Goal: Complete application form

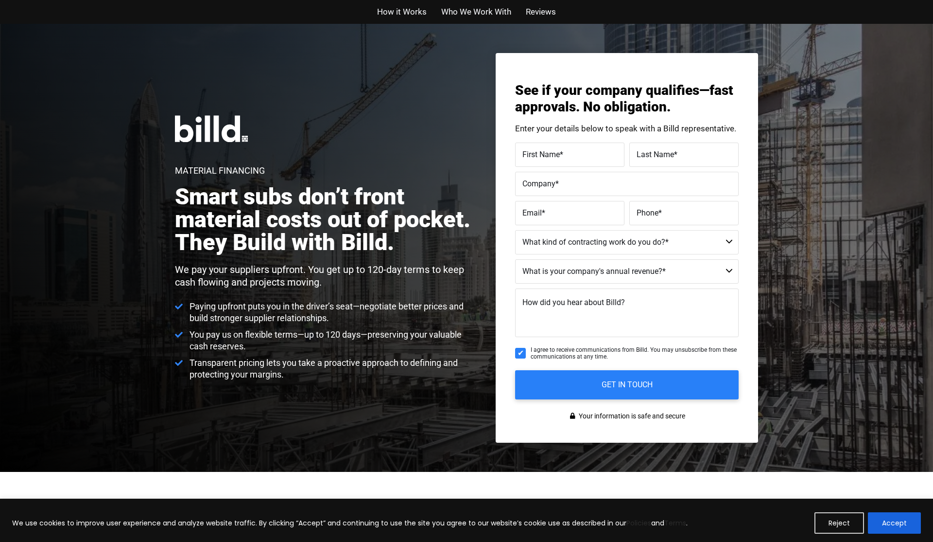
scroll to position [1, 0]
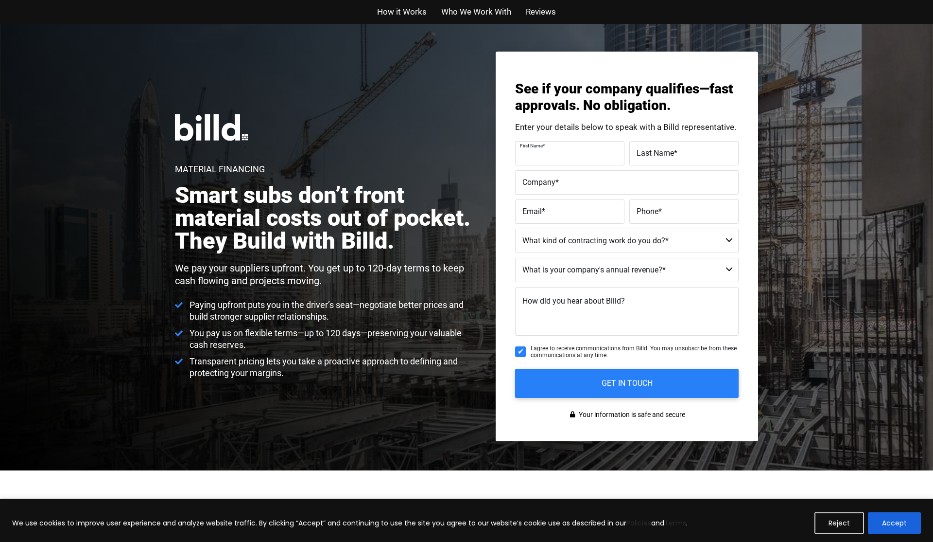
click at [526, 146] on div "First Name *" at bounding box center [571, 153] width 112 height 24
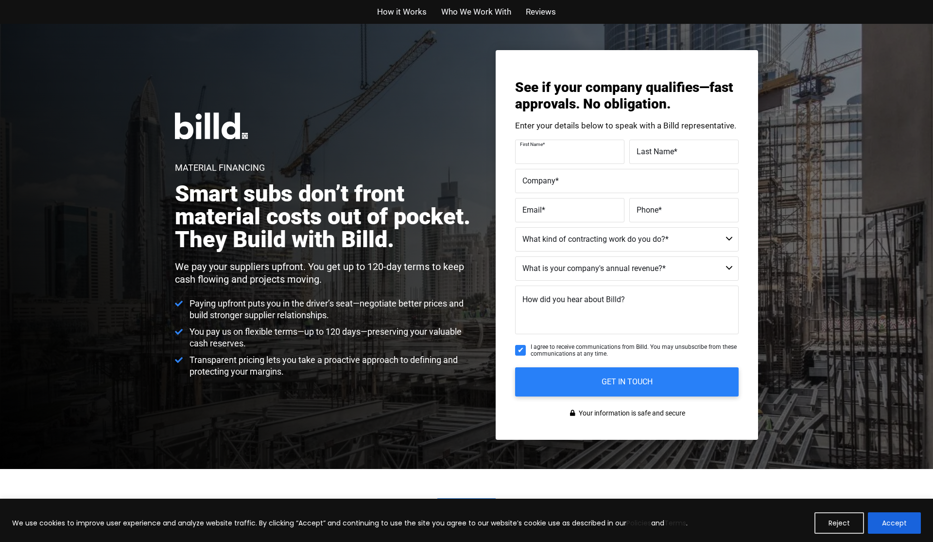
scroll to position [4, 0]
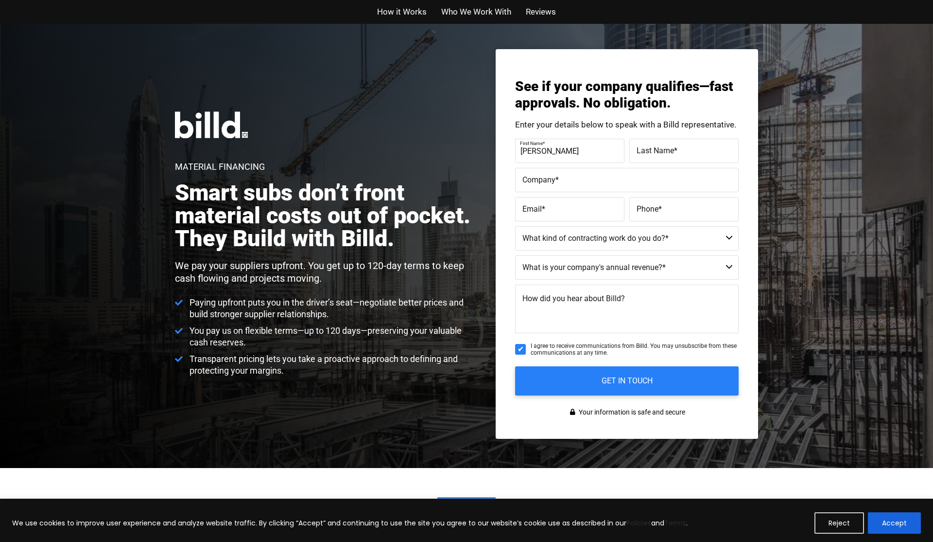
type input "Dan"
type input "Vazquez"
type input "AOM EVENTS MIAMI LOS ANGELES, LLC"
type input "danvmiami@gmail.com"
type input "(305) 814-5441"
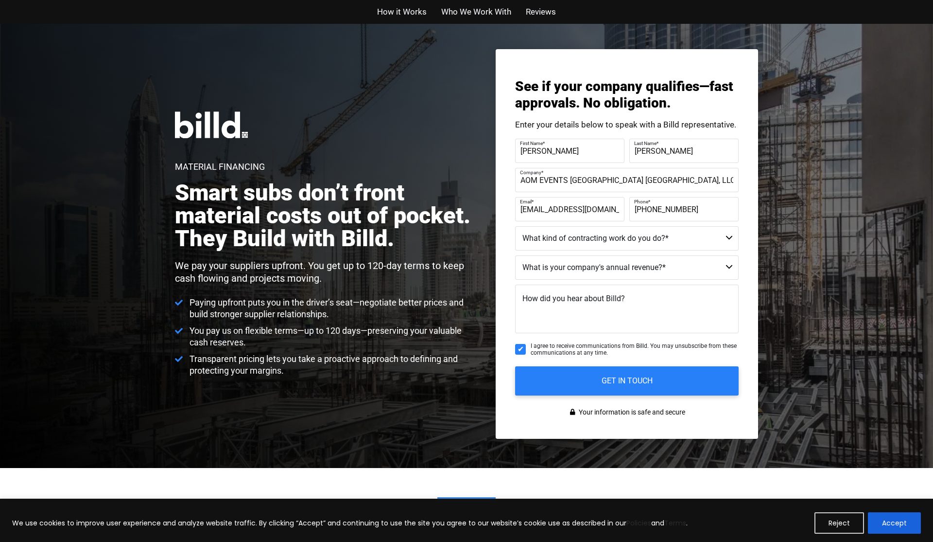
click at [585, 234] on select "Residential - Our Services Do Not Apply Not a Contractor Commercial and Residen…" at bounding box center [627, 238] width 224 height 24
select select "Commercial"
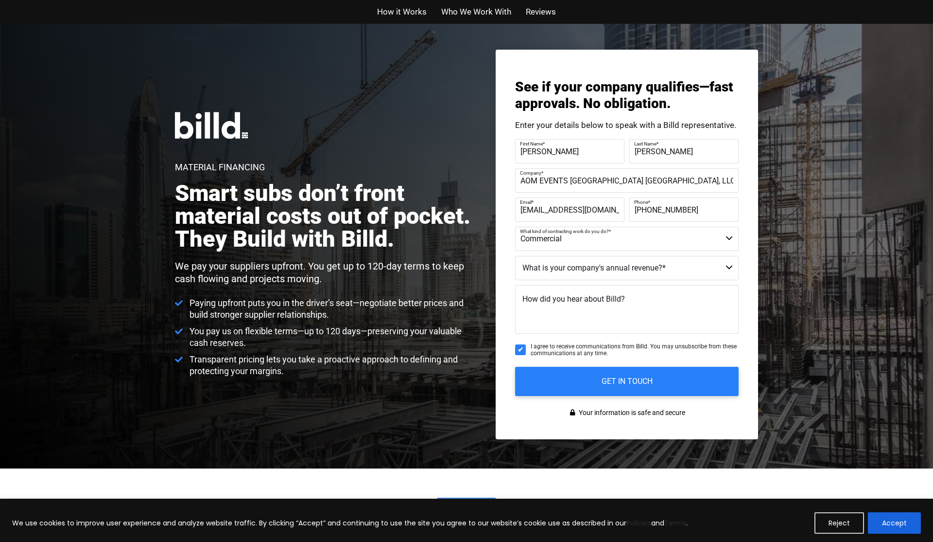
scroll to position [0, 0]
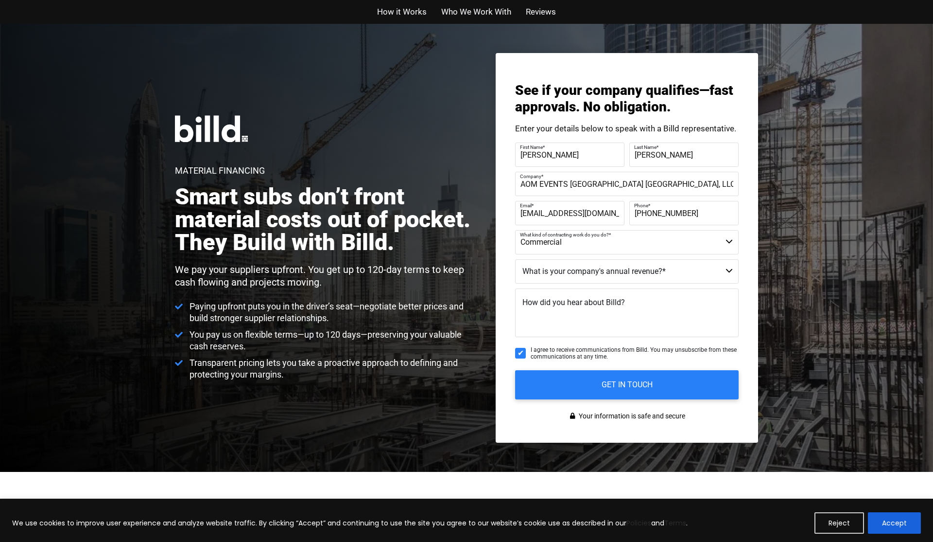
click at [575, 270] on select "Less than $1M $1M - $2M $2M - $4M $4M - $8M $8M - $25M $25M - $40M $40M +" at bounding box center [627, 271] width 224 height 24
select select "Less than $1M"
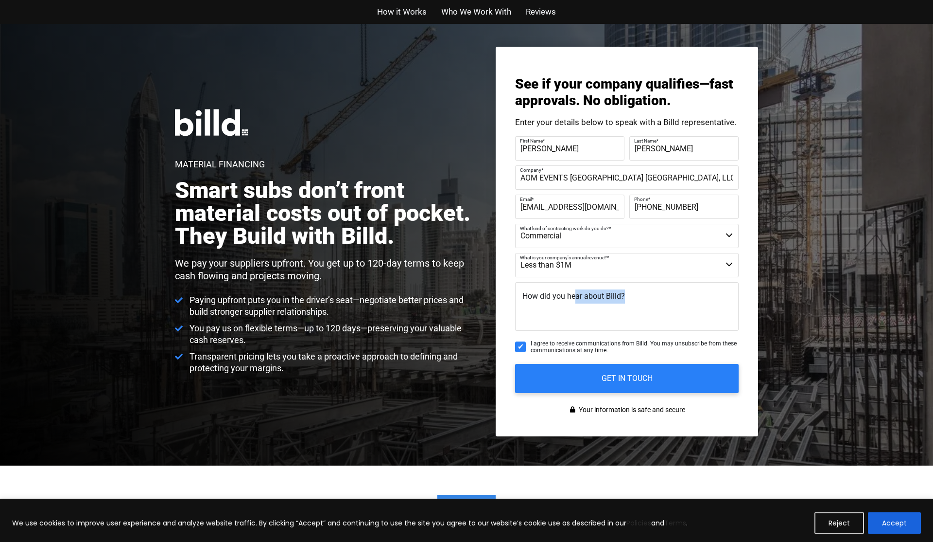
click at [574, 304] on div "How did you hear about Billd?" at bounding box center [627, 308] width 224 height 53
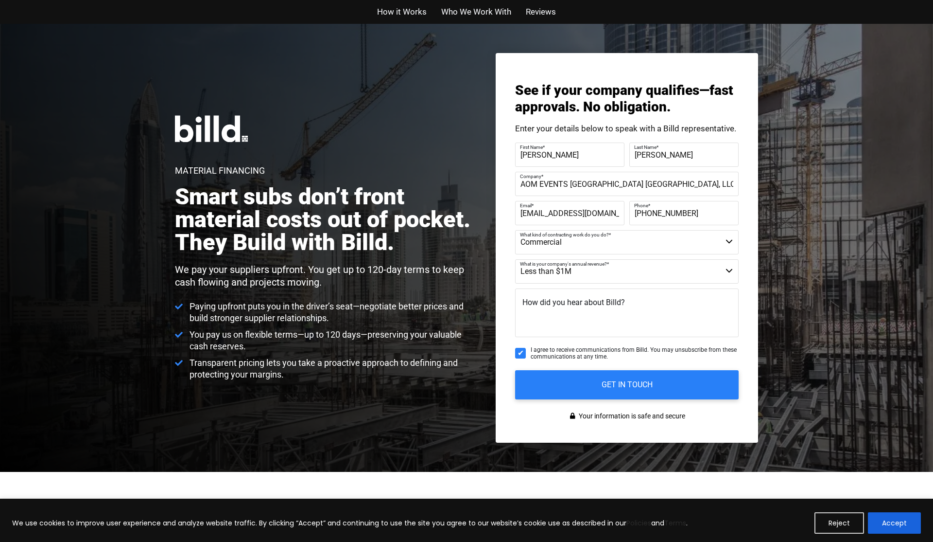
click at [552, 297] on span "How did you hear about Billd?" at bounding box center [574, 301] width 103 height 9
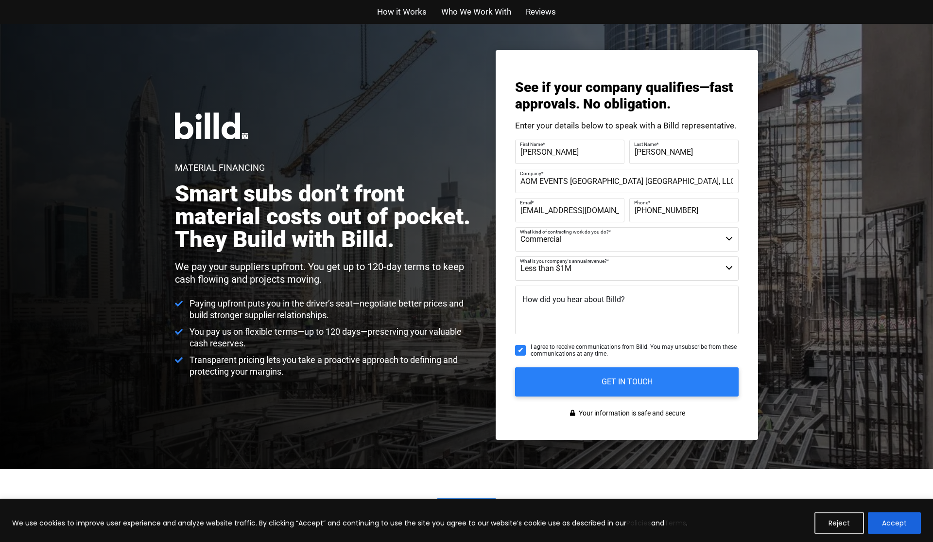
click at [543, 297] on span "How did you hear about Billd?" at bounding box center [574, 299] width 103 height 9
click at [543, 297] on textarea "How did you hear about Billd?" at bounding box center [627, 309] width 224 height 49
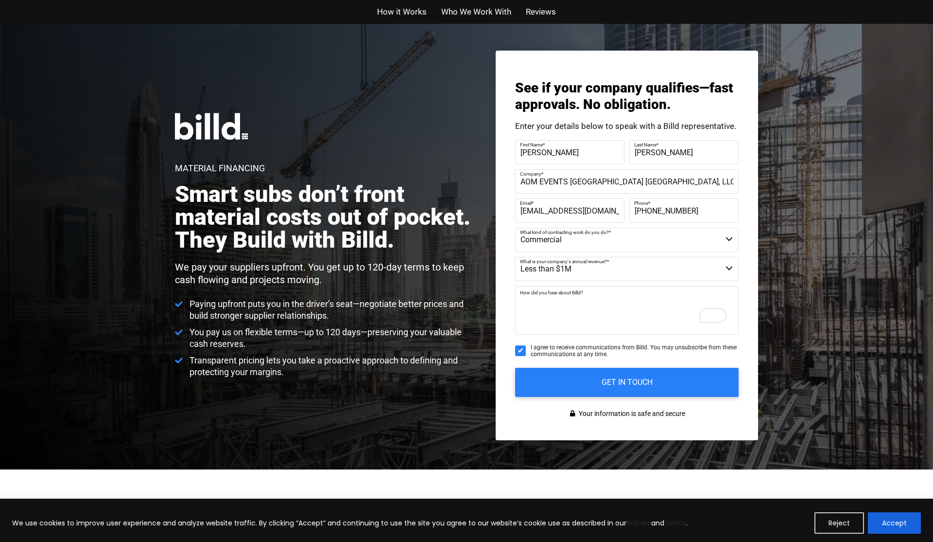
scroll to position [7, 0]
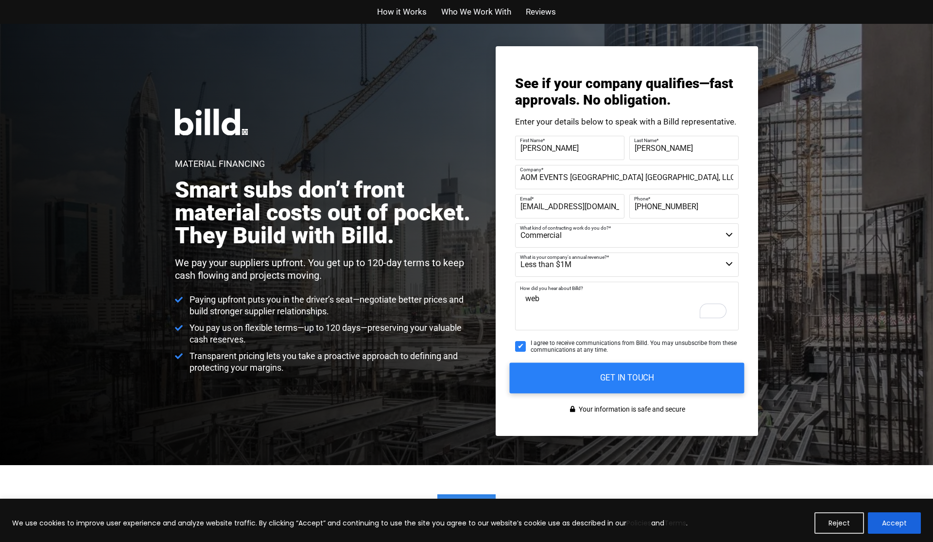
type textarea "web"
click at [609, 385] on input "GET IN TOUCH" at bounding box center [627, 377] width 235 height 31
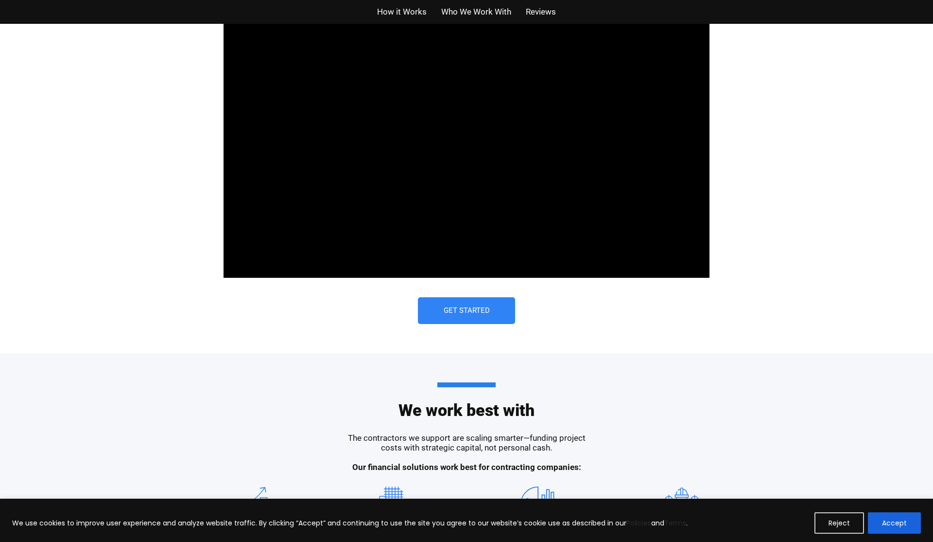
scroll to position [632, 0]
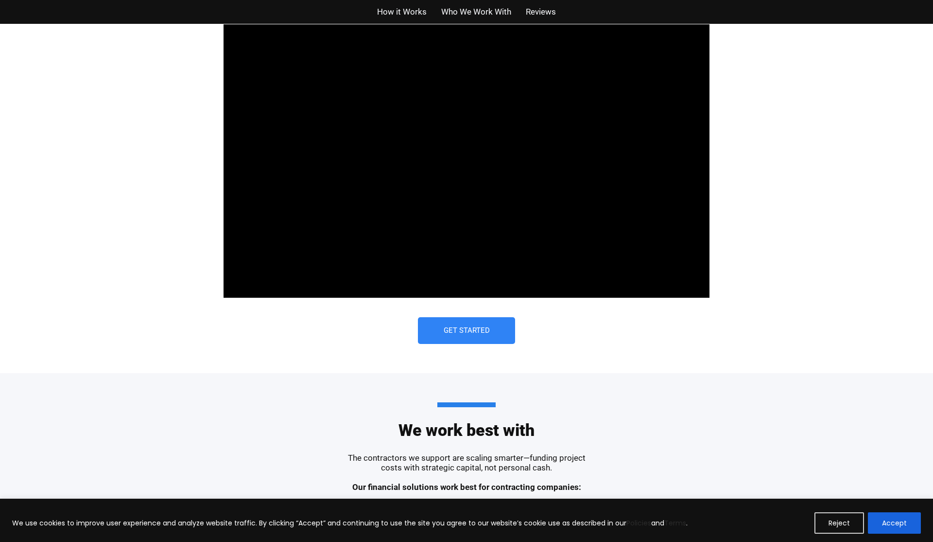
click at [222, 106] on div "Billd's Material Financing is designed specifically for businesses like yours 8…" at bounding box center [467, 107] width 554 height 534
click at [271, 101] on div at bounding box center [467, 161] width 486 height 274
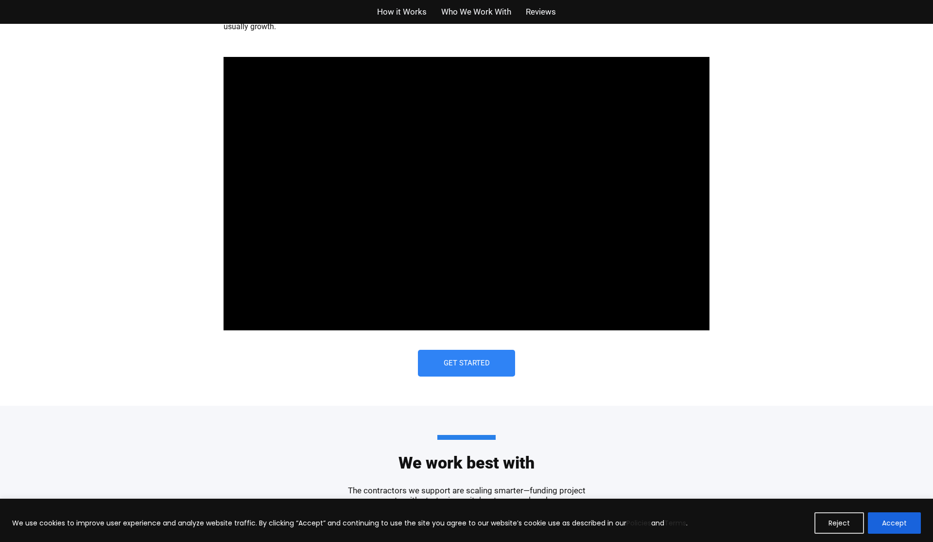
click at [401, 15] on span "How it Works" at bounding box center [402, 12] width 50 height 14
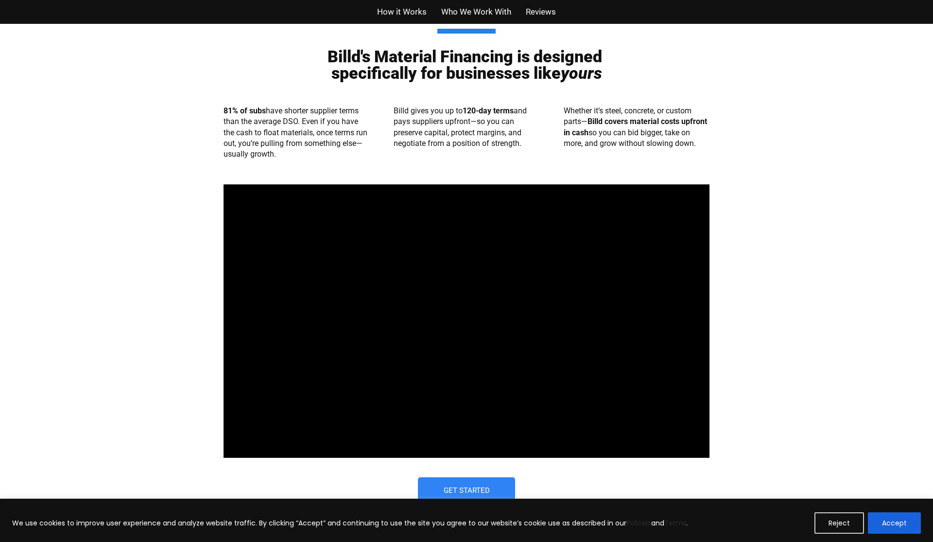
scroll to position [471, 0]
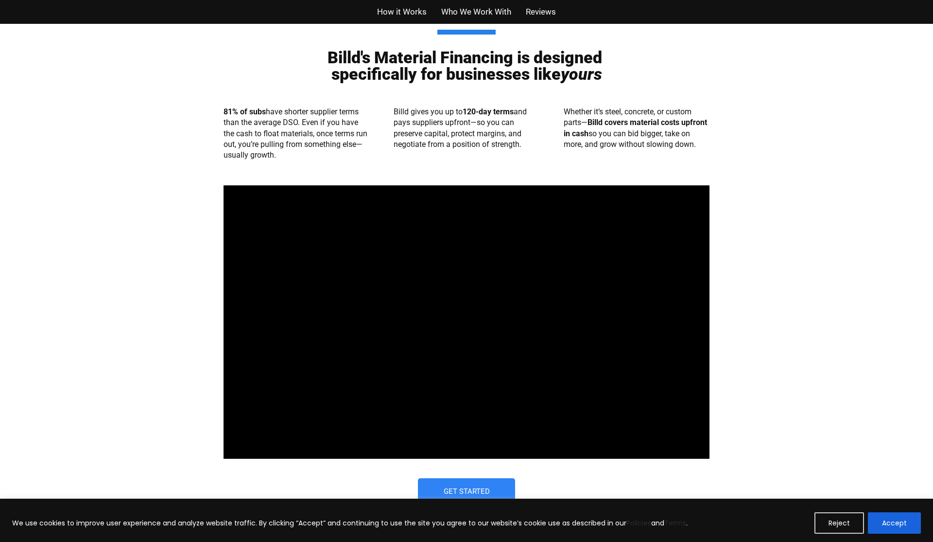
click at [463, 18] on span "Who We Work With" at bounding box center [476, 12] width 70 height 14
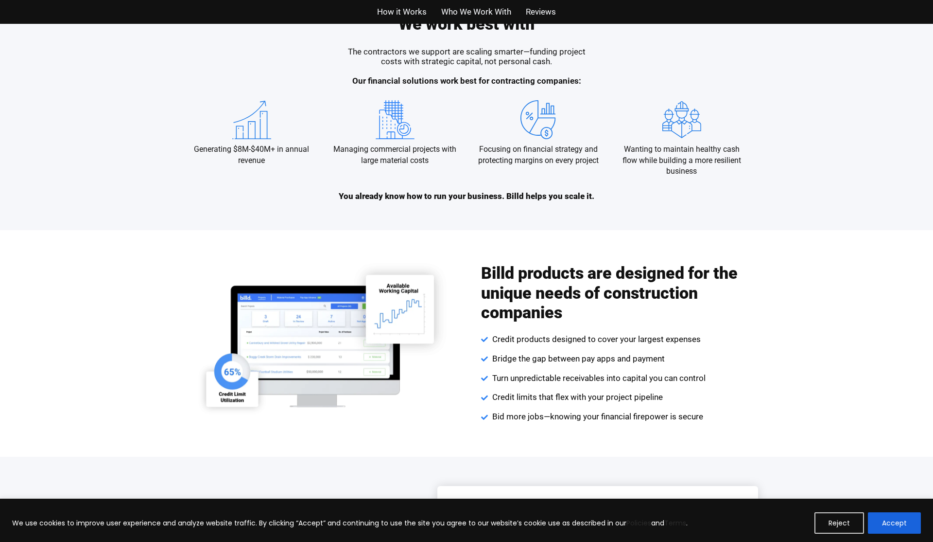
scroll to position [1036, 0]
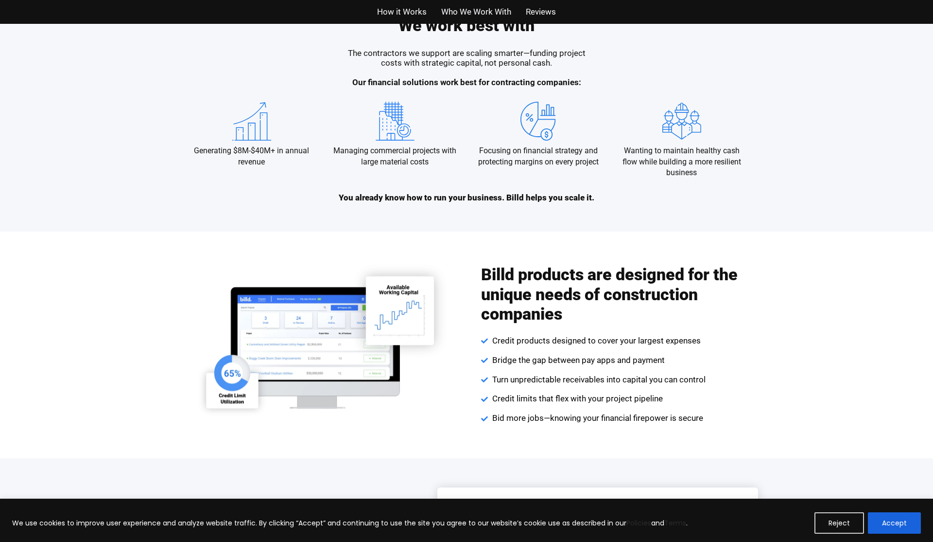
click at [545, 12] on span "Reviews" at bounding box center [541, 12] width 30 height 14
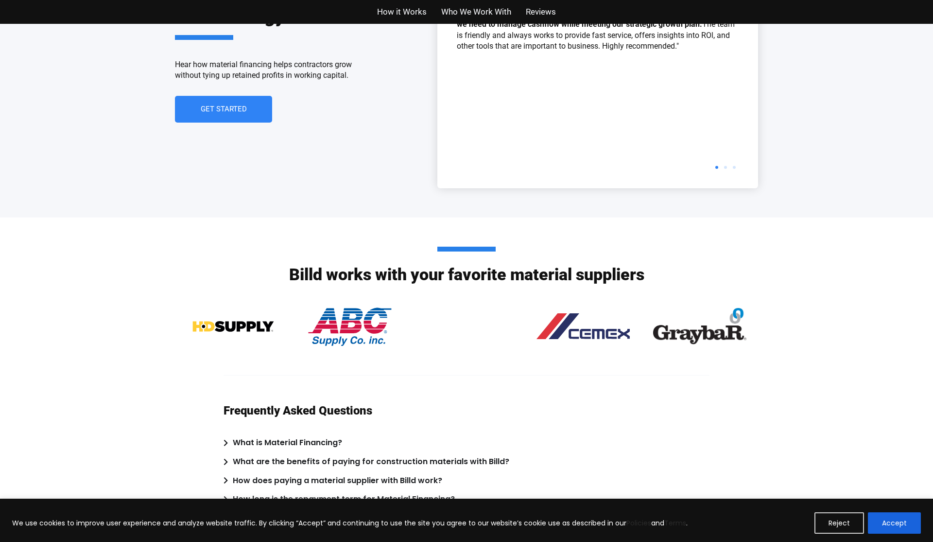
scroll to position [1599, 0]
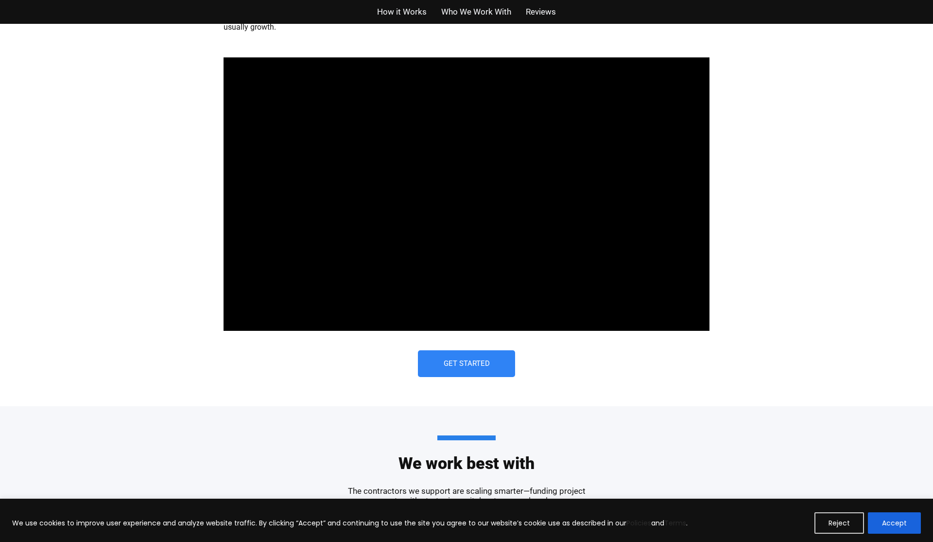
scroll to position [599, 0]
